Goal: Register for event/course

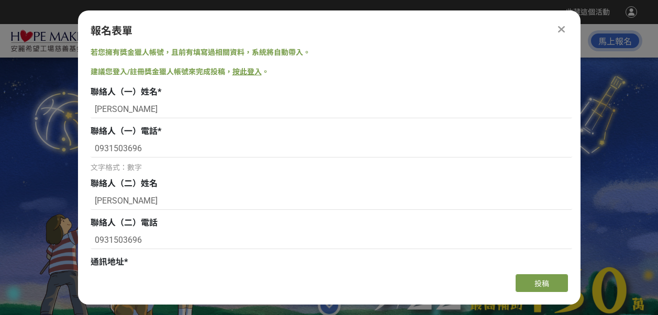
select select "團體"
select select "健康心靈（Healthy Mind）"
select select "老師/朋友轉分享"
click at [560, 28] on icon at bounding box center [561, 29] width 8 height 10
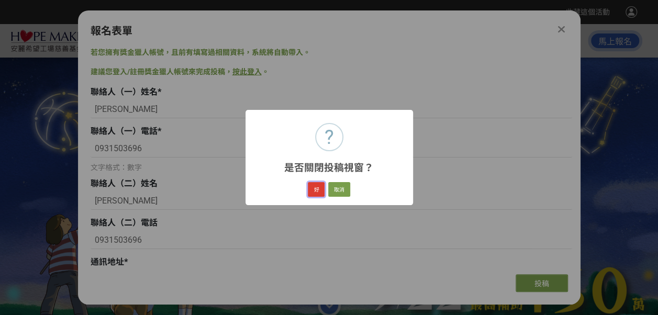
click at [316, 190] on button "好" at bounding box center [316, 189] width 17 height 15
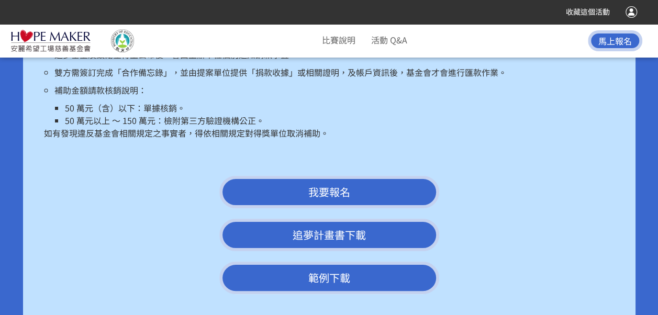
scroll to position [1969, 0]
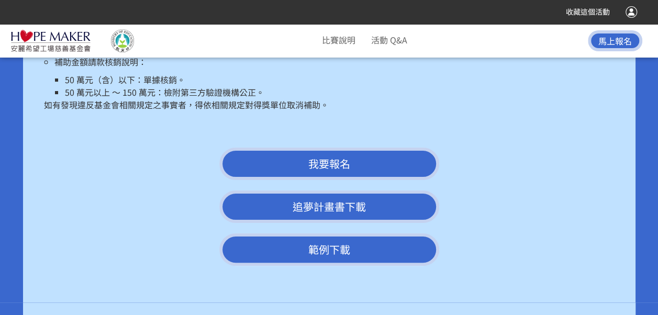
click at [341, 156] on span "我要報名" at bounding box center [329, 163] width 42 height 15
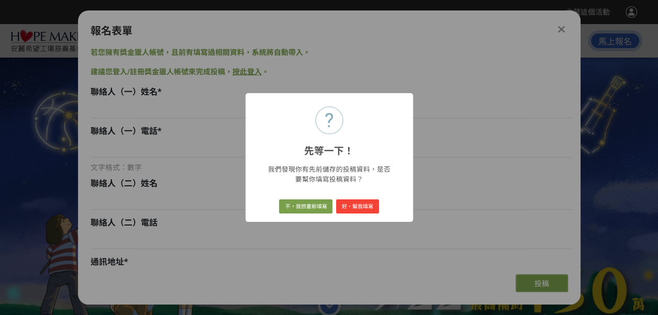
scroll to position [0, 0]
click at [562, 26] on div "? 先等一下！ × 我們發現你有先前儲存的投稿資料，是否要幫你填寫投稿資料？ 不，我想重新填寫 好，幫我填寫" at bounding box center [329, 157] width 658 height 315
click at [367, 208] on button "好，幫我填寫" at bounding box center [357, 206] width 43 height 15
type input "[PERSON_NAME]"
type input "0931503696"
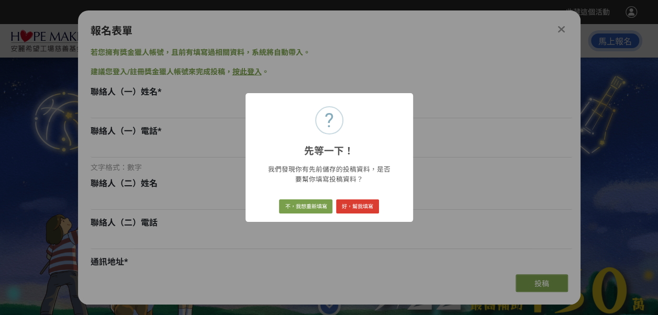
type input "[PERSON_NAME]"
type input "0931503696"
type input "[STREET_ADDRESS]"
type input "[EMAIL_ADDRESS][DOMAIN_NAME]"
type input "[PERSON_NAME]"
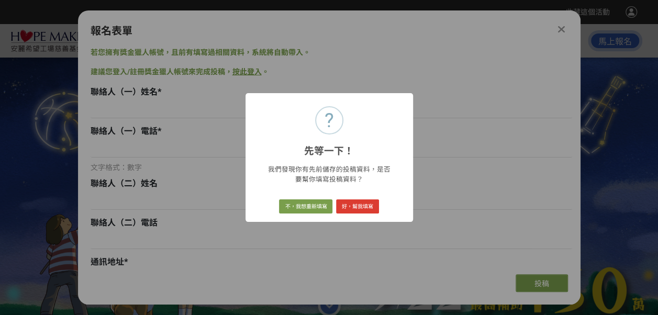
type input "社團法人安可瑞文教協會"
type input "本協會以「跨文化生命與藝術教育」為核心，致力於推廣戲劇與生命教育，透過真實的故事與細膩的情感描繪，觸動人心、引發反思與成長。我們相信，每個人都能在藝術中找到共…"
select select "團體"
select select "健康心靈（Healthy Mind）"
select select "老師/朋友轉分享"
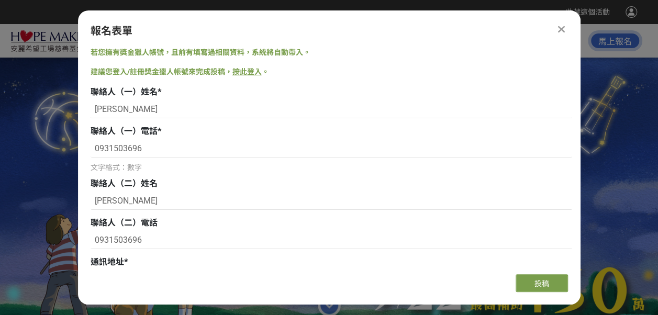
click at [564, 26] on icon at bounding box center [561, 29] width 8 height 10
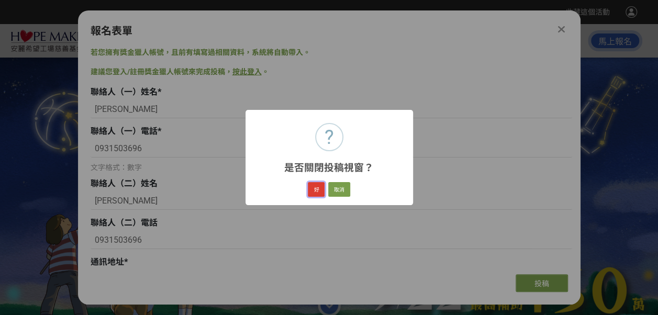
click at [315, 190] on button "好" at bounding box center [316, 189] width 17 height 15
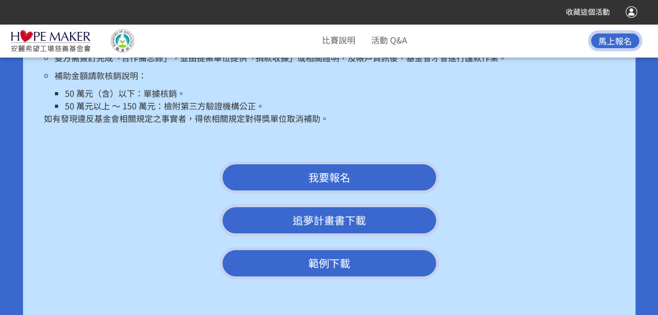
scroll to position [1956, 0]
click at [614, 40] on span "馬上報名" at bounding box center [614, 41] width 33 height 13
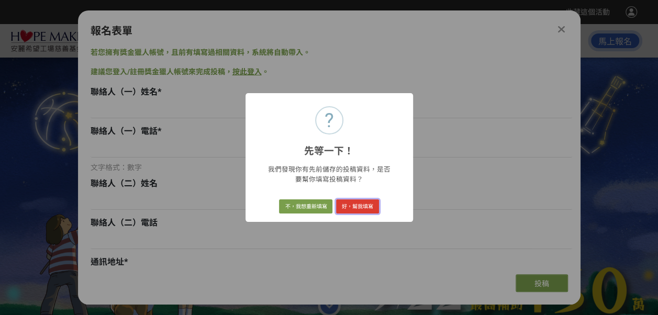
click at [350, 206] on button "好，幫我填寫" at bounding box center [357, 206] width 43 height 15
type input "[PERSON_NAME]"
type input "0931503696"
type input "[PERSON_NAME]"
type input "0931503696"
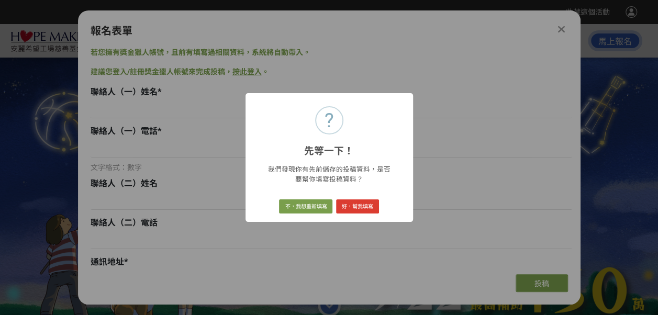
type input "[STREET_ADDRESS]"
type input "[EMAIL_ADDRESS][DOMAIN_NAME]"
type input "[PERSON_NAME]"
type input "社團法人安可瑞文教協會"
type input "本協會以「跨文化生命與藝術教育」為核心，致力於推廣戲劇與生命教育，透過真實的故事與細膩的情感描繪，觸動人心、引發反思與成長。我們相信，每個人都能在藝術中找到共…"
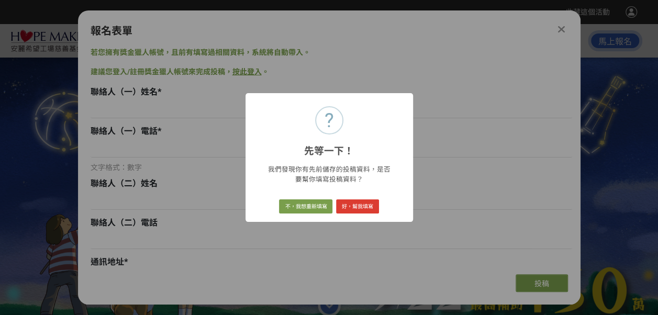
select select "團體"
select select "健康心靈（Healthy Mind）"
select select "老師/朋友轉分享"
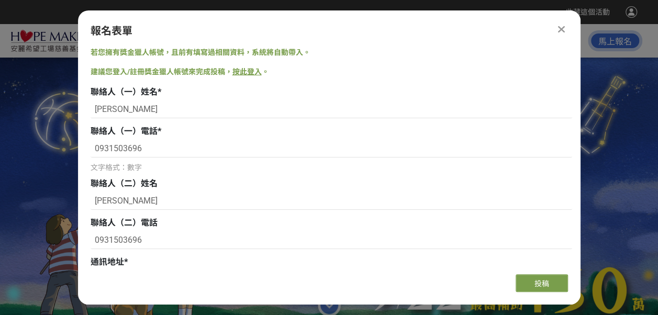
click at [243, 70] on link "按此登入" at bounding box center [246, 71] width 29 height 8
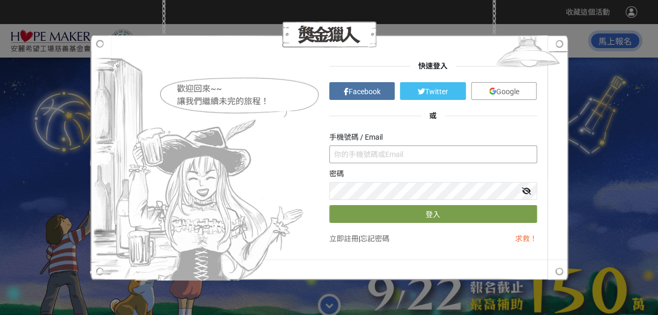
click at [341, 155] on input "text" at bounding box center [433, 154] width 208 height 18
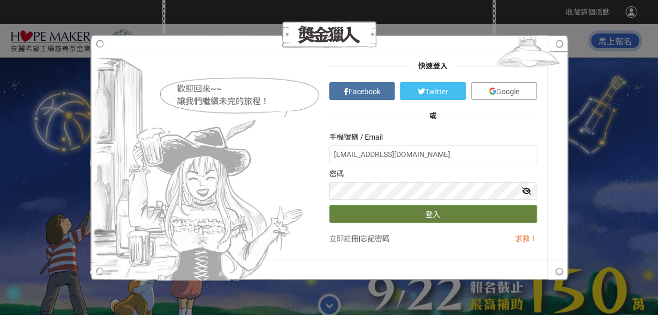
click at [439, 213] on button "登入" at bounding box center [433, 214] width 208 height 18
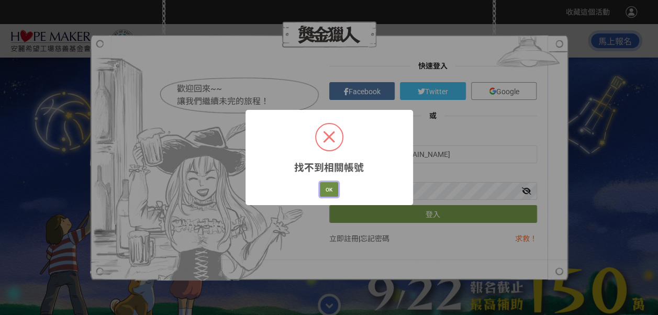
click at [321, 184] on button "OK" at bounding box center [329, 189] width 18 height 15
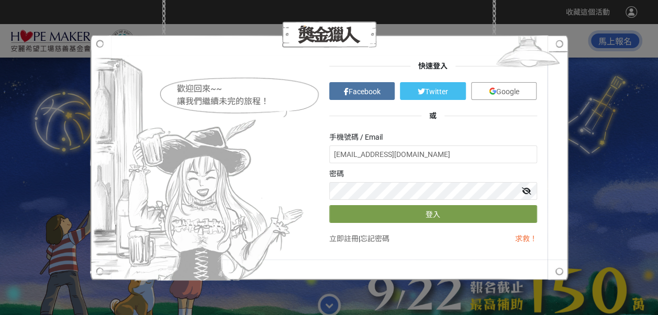
click at [526, 190] on icon at bounding box center [526, 190] width 9 height 7
click at [404, 151] on input "[EMAIL_ADDRESS][DOMAIN_NAME]" at bounding box center [433, 154] width 208 height 18
type input "m"
click at [359, 92] on span "Facebook" at bounding box center [364, 91] width 32 height 8
click at [359, 87] on span "Facebook" at bounding box center [364, 91] width 32 height 8
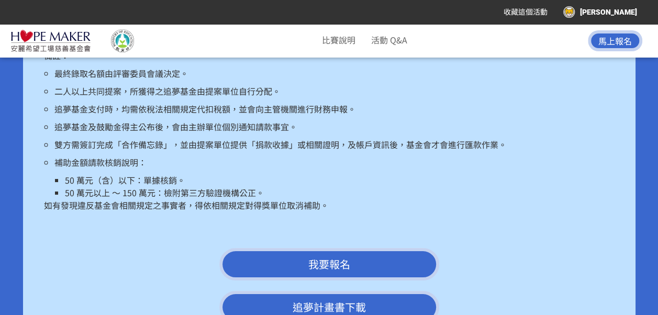
scroll to position [1936, 0]
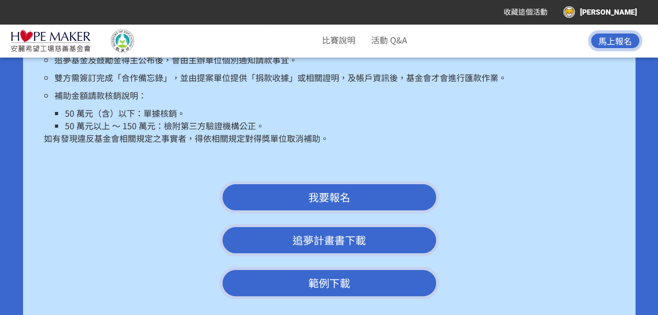
click at [339, 228] on link "追夢計畫書下載" at bounding box center [329, 240] width 220 height 32
